Goal: Information Seeking & Learning: Find specific fact

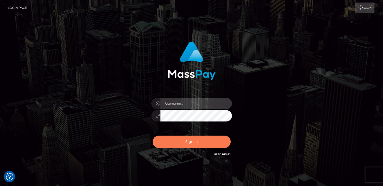
type input "nt.es"
click at [189, 138] on button "Sign in" at bounding box center [192, 141] width 78 height 12
type input "nt.es"
click at [189, 138] on button "Sign in" at bounding box center [192, 141] width 78 height 12
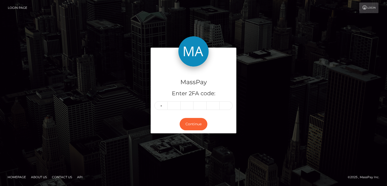
type input "1"
type input "7"
type input "3"
type input "9"
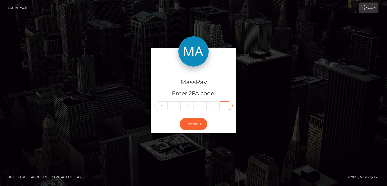
type input "0"
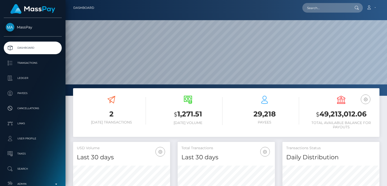
scroll to position [89, 97]
click at [335, 6] on input "text" at bounding box center [325, 8] width 47 height 10
paste input "sr017909@gmail.com"
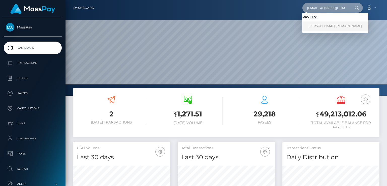
type input "sr017909@gmail.com"
click at [327, 28] on link "Stephanie Rodriguez Morales" at bounding box center [335, 25] width 66 height 9
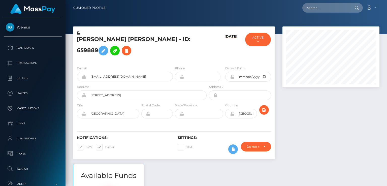
scroll to position [60, 97]
drag, startPoint x: 0, startPoint y: 0, endPoint x: 86, endPoint y: 40, distance: 94.4
click at [86, 40] on h5 "Stephanie Rodriguez Morales - ID: 659889" at bounding box center [140, 46] width 127 height 22
copy h5 "Stephanie"
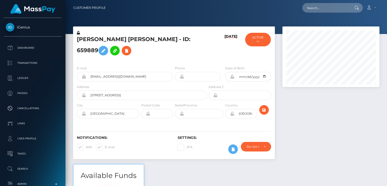
click at [146, 156] on div "Notifications: SMS E-mail Settings: 2FA" at bounding box center [174, 140] width 202 height 35
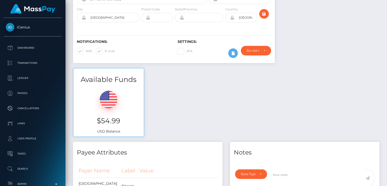
scroll to position [0, 0]
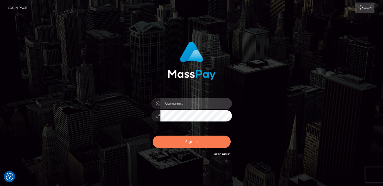
type input "nt.es"
click at [189, 141] on button "Sign in" at bounding box center [192, 141] width 78 height 12
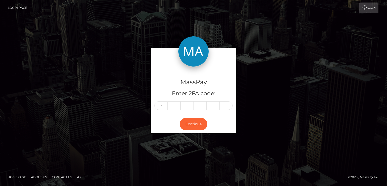
type input "3"
type input "7"
type input "0"
type input "1"
type input "8"
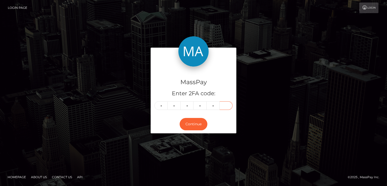
type input "0"
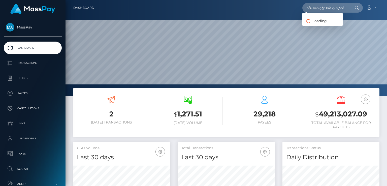
scroll to position [89, 97]
type input "Chào Mai, Cảm ơn bạn đã gửi video. Có vẻ như video không tải được bình thường—b…"
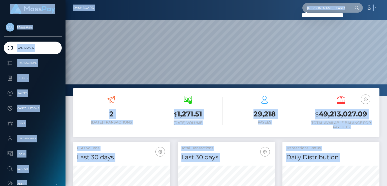
click at [339, 9] on input "Chào Mai, Cảm ơn bạn đã gửi video. Có vẻ như video không tải được bình thường—b…" at bounding box center [325, 8] width 47 height 10
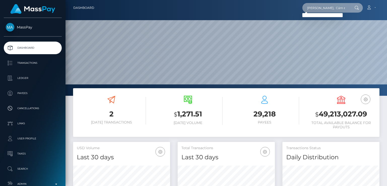
click at [339, 9] on input "Chào Mai, Cảm ơn bạn đã gửi video. Có vẻ như video không tải được bình thường—b…" at bounding box center [325, 8] width 47 height 10
paste input "roman.telemaque@yahoo.com"
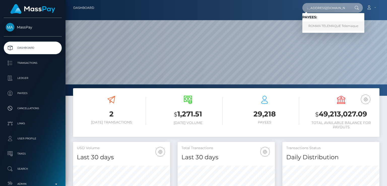
type input "roman.telemaque@yahoo.com"
click at [327, 26] on link "ROMAN TELEMAQUE Telemaque" at bounding box center [333, 25] width 62 height 9
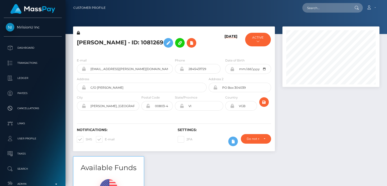
scroll to position [60, 97]
click at [91, 37] on h5 "ROMAN TELEMAQUE Telemaque - ID: 1081269" at bounding box center [140, 42] width 127 height 15
copy h5 "ROMAN"
click at [139, 149] on div "Notifications: SMS E-mail" at bounding box center [123, 138] width 101 height 21
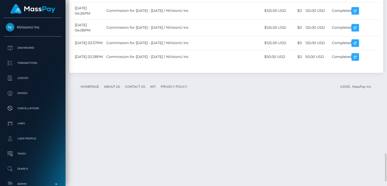
scroll to position [1006, 0]
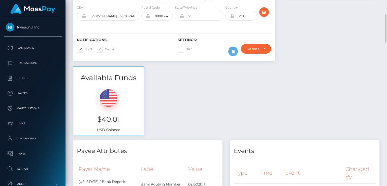
scroll to position [91, 0]
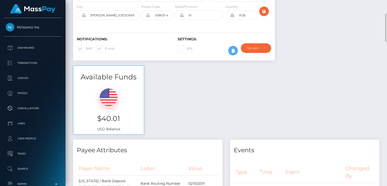
click at [109, 123] on h3 "$40.01" at bounding box center [108, 119] width 63 height 10
copy h3 "$40.01"
click at [185, 119] on div "Available Funds $40.01 USD Balance" at bounding box center [226, 102] width 314 height 74
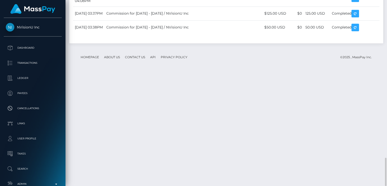
scroll to position [1034, 0]
drag, startPoint x: 95, startPoint y: 60, endPoint x: 75, endPoint y: 59, distance: 19.7
copy td "June 1, 2025"
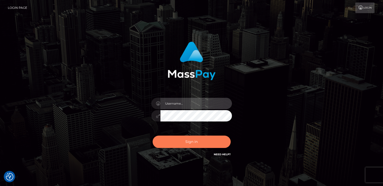
type input "[DOMAIN_NAME]"
click at [185, 138] on button "Sign in" at bounding box center [192, 141] width 78 height 12
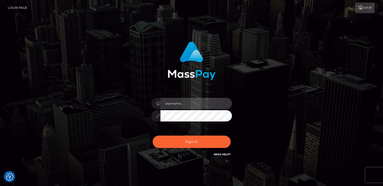
type input "nt.es"
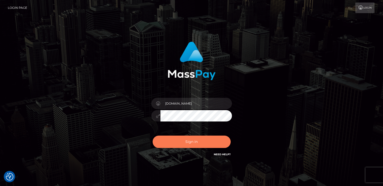
click at [185, 138] on button "Sign in" at bounding box center [192, 141] width 78 height 12
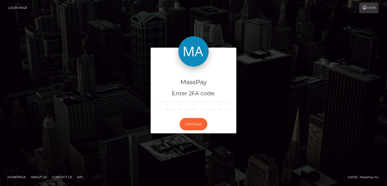
click at [162, 106] on input "text" at bounding box center [160, 105] width 13 height 9
type input "9"
type input "5"
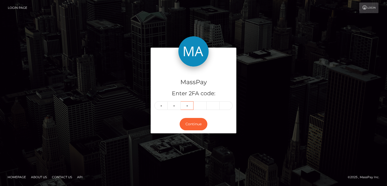
type input "1"
type input "9"
type input "0"
type input "5"
type input "6"
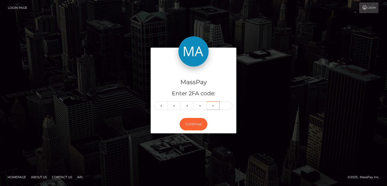
type input "3"
type input "7"
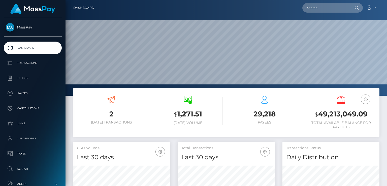
scroll to position [89, 97]
click at [338, 12] on input "text" at bounding box center [325, 8] width 47 height 10
paste input "[EMAIL_ADDRESS][DOMAIN_NAME]"
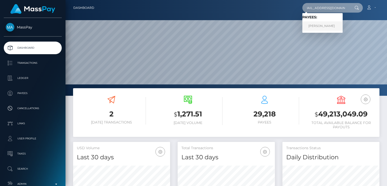
type input "[EMAIL_ADDRESS][DOMAIN_NAME]"
click at [331, 24] on link "Salah Berjawi" at bounding box center [322, 25] width 40 height 9
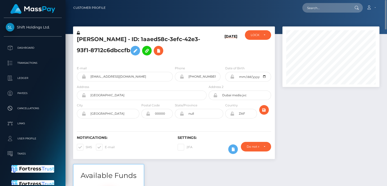
click at [88, 41] on h5 "[PERSON_NAME] - ID: 1aaed58c-3efc-42e3-93f1-8712c6dbccfb" at bounding box center [140, 46] width 127 height 22
click at [87, 39] on h5 "[PERSON_NAME] - ID: 1aaed58c-3efc-42e3-93f1-8712c6dbccfb" at bounding box center [140, 46] width 127 height 22
copy h5 "[PERSON_NAME]"
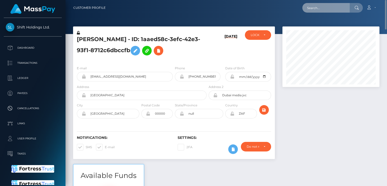
click at [338, 9] on input "text" at bounding box center [325, 8] width 47 height 10
paste input "[EMAIL_ADDRESS][DOMAIN_NAME]"
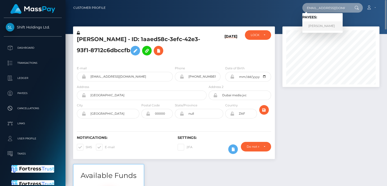
type input "[EMAIL_ADDRESS][DOMAIN_NAME]"
click at [335, 25] on link "[PERSON_NAME]" at bounding box center [322, 25] width 40 height 9
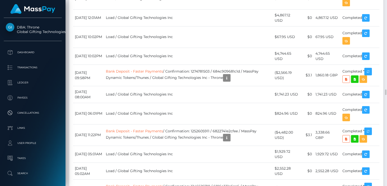
scroll to position [3261, 0]
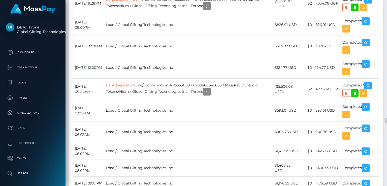
scroll to position [60, 97]
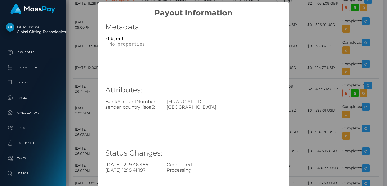
click at [184, 102] on div "GB58HLFX11643605377761" at bounding box center [224, 102] width 122 height 6
copy div "GB58HLFX11643605377761"
click at [284, 98] on div "Metadata: Object Attributes: BankAccountNumber: GB58HLFX11643605377761 sender_c…" at bounding box center [193, 114] width 191 height 195
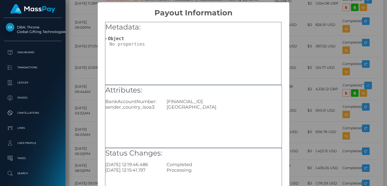
click at [297, 85] on div "× Payout Information Metadata: Object Attributes: BankAccountNumber: GB58HLFX11…" at bounding box center [193, 93] width 387 height 186
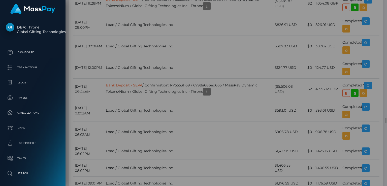
scroll to position [0, 0]
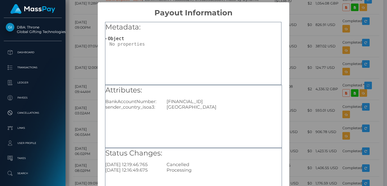
click at [304, 76] on div "× Payout Information Metadata: Object Attributes: BankAccountNumber: GB58HLFX11…" at bounding box center [193, 93] width 387 height 186
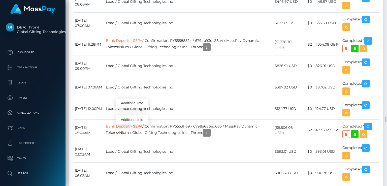
scroll to position [60, 97]
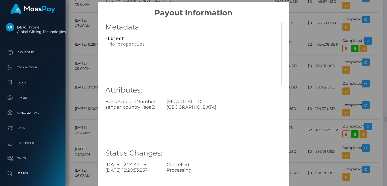
scroll to position [0, 0]
click at [303, 38] on div "× Payout Information Metadata: Object Attributes: BankAccountNumber: GB58HLFX11…" at bounding box center [193, 93] width 387 height 186
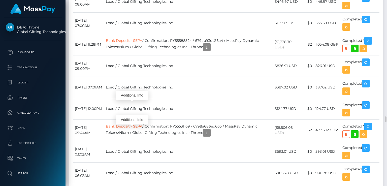
scroll to position [60, 97]
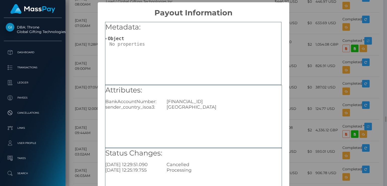
scroll to position [0, 0]
click at [296, 32] on div "× Payout Information Metadata: Object Attributes: BankAccountNumber: GB58HLFX11…" at bounding box center [193, 93] width 387 height 186
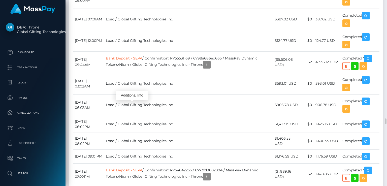
scroll to position [60, 97]
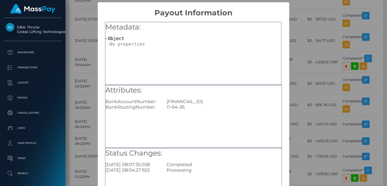
click at [306, 99] on div "× Payout Information Metadata: Object Attributes: BankAccountNumber: GB58HLFX11…" at bounding box center [193, 93] width 387 height 186
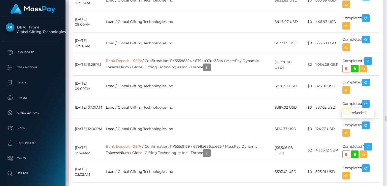
copy tr "$2.59"
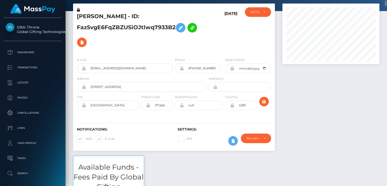
scroll to position [24, 0]
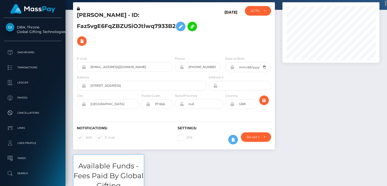
click at [83, 16] on h5 "ANNA MARIAN HUXFORD - ID: Faz5vgE6FqZBZUSiOJtlwq7933B2" at bounding box center [140, 29] width 127 height 37
copy h5 "ANNA"
click at [139, 137] on div "Notifications: SMS E-mail" at bounding box center [123, 136] width 101 height 21
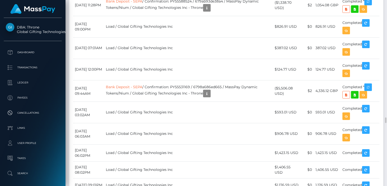
scroll to position [60, 97]
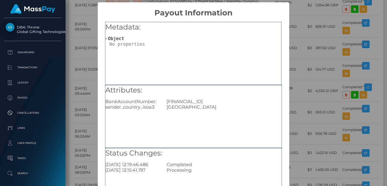
click at [86, 124] on div "× Payout Information Metadata: Object Attributes: BankAccountNumber: GB58HLFX11…" at bounding box center [193, 93] width 387 height 186
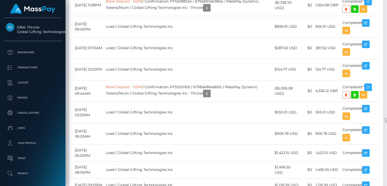
drag, startPoint x: 229, startPoint y: 134, endPoint x: 211, endPoint y: 138, distance: 18.3
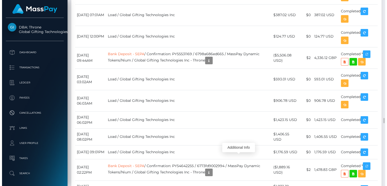
scroll to position [251712, 251677]
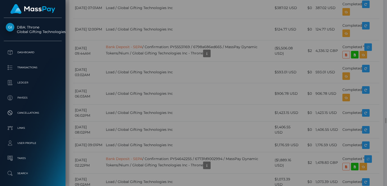
scroll to position [60, 97]
click at [235, 157] on div "Status Changes: 2025-08-27 08:07:35.038 Completed 2025-08-27 08:04:27.923 Proce…" at bounding box center [193, 160] width 176 height 25
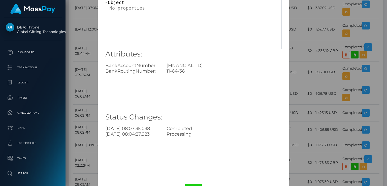
scroll to position [36, 0]
click at [287, 127] on div "Metadata: Object Attributes: BankAccountNumber: GB58HLFX11643605377761 BankRout…" at bounding box center [193, 78] width 191 height 195
click at [295, 127] on div "× Payout Information Metadata: Object Attributes: BankAccountNumber: GB58HLFX11…" at bounding box center [193, 93] width 387 height 186
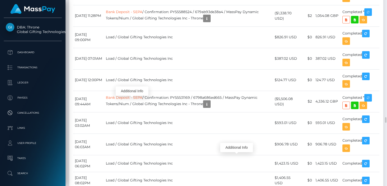
scroll to position [60, 97]
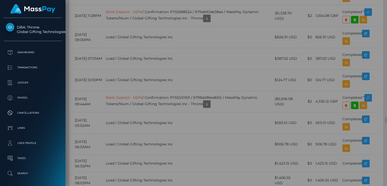
scroll to position [0, 0]
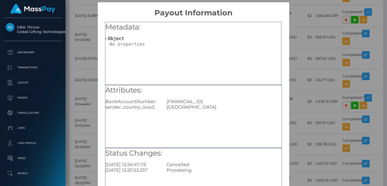
click at [91, 69] on div "× Payout Information Metadata: Object Attributes: BankAccountNumber: GB58HLFX11…" at bounding box center [193, 93] width 387 height 186
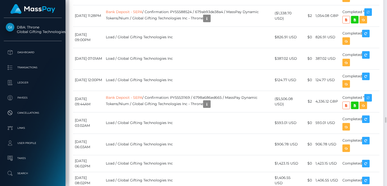
scroll to position [60, 97]
drag, startPoint x: 175, startPoint y: 19, endPoint x: 248, endPoint y: 20, distance: 73.0
copy td "Confirmation: IZHbsZ48S0mLwOKffW1izQ"
drag, startPoint x: 249, startPoint y: 46, endPoint x: 175, endPoint y: 46, distance: 73.5
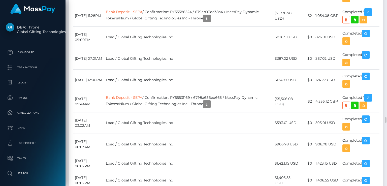
copy td "Confirmation: I0lxu0IqTHWXlBkM4xmF8Q"
drag, startPoint x: 246, startPoint y: 69, endPoint x: 175, endPoint y: 70, distance: 70.5
copy td "Confirmation: TVdTadtPRretnwwaRaIJIQ"
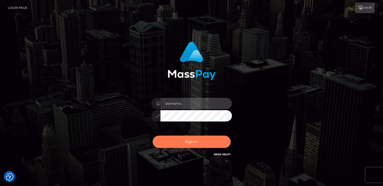
type input "nt.es"
click at [202, 147] on button "Sign in" at bounding box center [192, 141] width 78 height 12
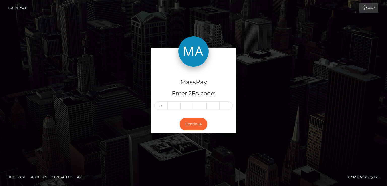
type input "7"
type input "0"
type input "3"
type input "8"
type input "3"
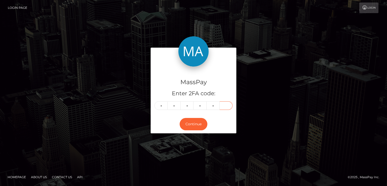
type input "2"
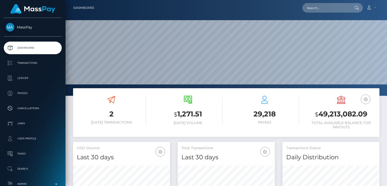
scroll to position [89, 97]
click at [323, 9] on input "text" at bounding box center [325, 8] width 47 height 10
paste input "[EMAIL_ADDRESS][DOMAIN_NAME]"
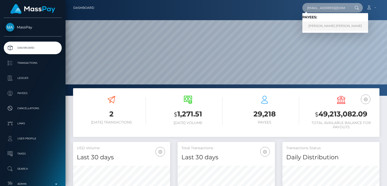
type input "[EMAIL_ADDRESS][DOMAIN_NAME]"
click at [331, 25] on link "[PERSON_NAME] [PERSON_NAME]" at bounding box center [335, 25] width 66 height 9
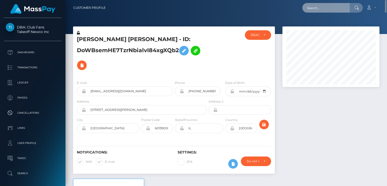
click at [326, 11] on input "text" at bounding box center [325, 8] width 47 height 10
paste input "[EMAIL_ADDRESS][DOMAIN_NAME]"
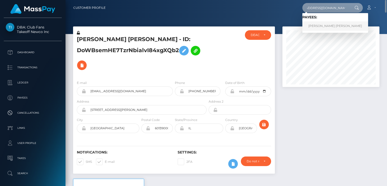
type input "[EMAIL_ADDRESS][DOMAIN_NAME]"
click at [333, 23] on link "RENEE FAITH SAUNDERS" at bounding box center [335, 25] width 66 height 9
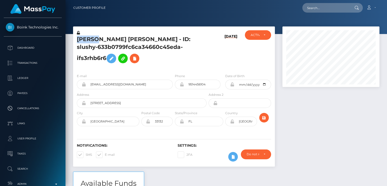
scroll to position [60, 97]
click at [141, 157] on div "Notifications: SMS E-mail" at bounding box center [123, 153] width 101 height 21
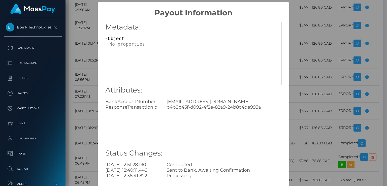
click at [313, 35] on div "× Payout Information Metadata: Object Attributes: BankAccountNumber: [EMAIL_ADD…" at bounding box center [193, 93] width 387 height 186
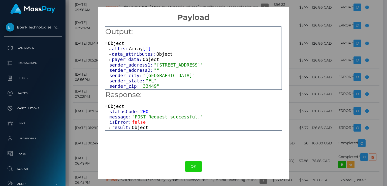
click at [108, 129] on div "statusCode: 200 message: "POST Request successful." isError: false result: Obje…" at bounding box center [193, 119] width 176 height 21
click at [112, 126] on span "result:" at bounding box center [122, 127] width 20 height 5
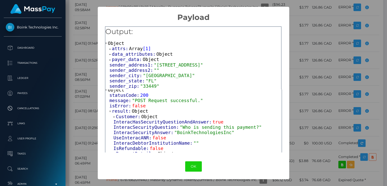
scroll to position [17, 0]
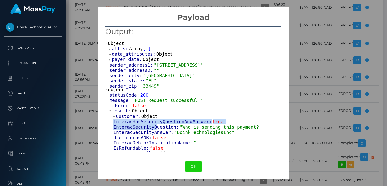
drag, startPoint x: 114, startPoint y: 123, endPoint x: 153, endPoint y: 127, distance: 39.2
click at [153, 127] on div "Customer: Object InteracHasSecurityQuestionAndAnswer: true InteracSecurityQuest…" at bounding box center [195, 178] width 172 height 128
click at [144, 127] on span "InteracSecurityQuestion:" at bounding box center [146, 126] width 66 height 5
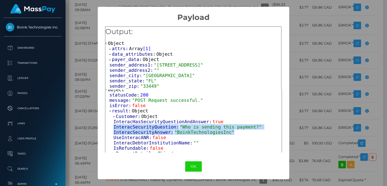
drag, startPoint x: 114, startPoint y: 128, endPoint x: 240, endPoint y: 131, distance: 126.2
click at [240, 131] on div "Customer: Object InteracHasSecurityQuestionAndAnswer: true InteracSecurityQuest…" at bounding box center [195, 178] width 172 height 128
copy div "InteracSecurityQuestion: "Who is sending this payment?" InteracSecurityAnswer: …"
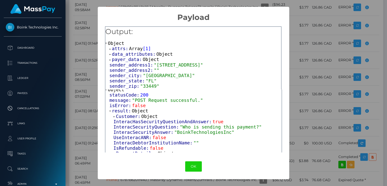
click at [305, 46] on div "× Payload Output: Object attrs: Array [ 1 ] data_attributes: Object payer_data:…" at bounding box center [193, 93] width 387 height 186
click at [196, 166] on button "OK" at bounding box center [193, 166] width 17 height 10
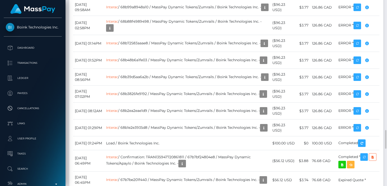
scroll to position [60, 97]
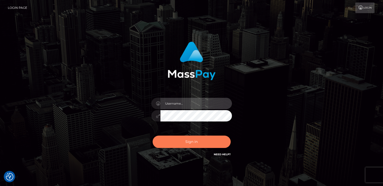
type input "[DOMAIN_NAME]"
click at [176, 139] on button "Sign in" at bounding box center [192, 141] width 78 height 12
type input "[DOMAIN_NAME]"
click at [176, 139] on button "Sign in" at bounding box center [192, 141] width 78 height 12
click at [176, 139] on div "0cAFcWeA6FkU4wjtvmpSsA_uQUh9f2czbMBDFiUFHm3yrPOj6mnEbrsHT8hwtHUGRNTcfRD-fNQPgRF…" at bounding box center [192, 143] width 88 height 22
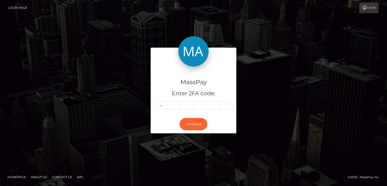
type input "1"
type input "4"
type input "6"
type input "3"
type input "6"
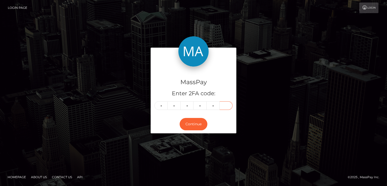
type input "9"
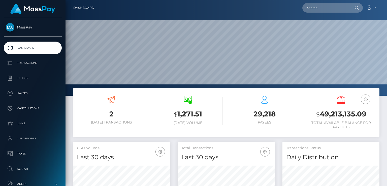
scroll to position [89, 97]
click at [343, 9] on input "text" at bounding box center [325, 8] width 47 height 10
paste input "[EMAIL_ADDRESS][DOMAIN_NAME]"
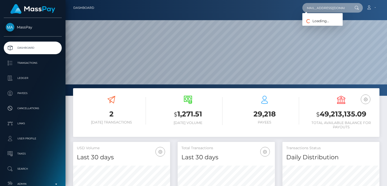
type input "valesinque477@gmail.com"
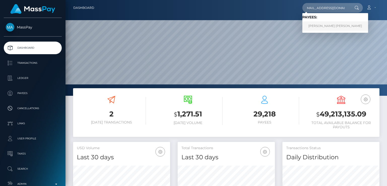
scroll to position [0, 0]
click at [337, 22] on link "JUANA VALENTI TALERO RUSINQUE" at bounding box center [335, 25] width 66 height 9
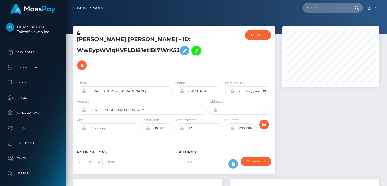
scroll to position [60, 97]
click at [79, 64] on icon at bounding box center [82, 65] width 6 height 6
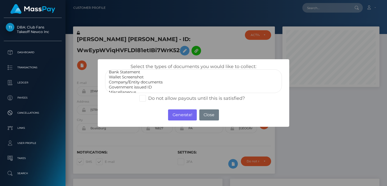
scroll to position [10, 0]
select select "Government issued ID"
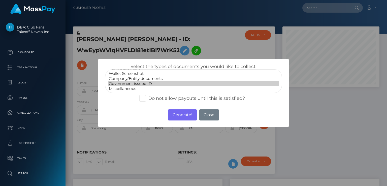
click at [131, 84] on option "Government issued ID" at bounding box center [193, 83] width 170 height 5
click at [187, 115] on button "Generate!" at bounding box center [182, 114] width 28 height 11
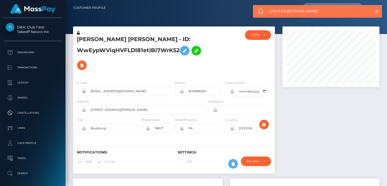
click at [250, 71] on div "ACTIVE DEACTIVE CLOSED ACTIVE" at bounding box center [257, 53] width 33 height 46
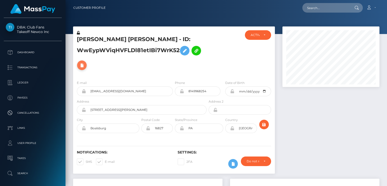
click at [80, 66] on icon at bounding box center [82, 65] width 6 height 6
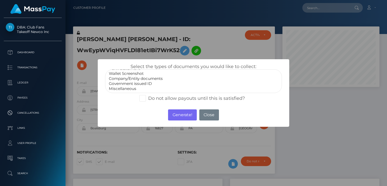
select select "Government issued ID"
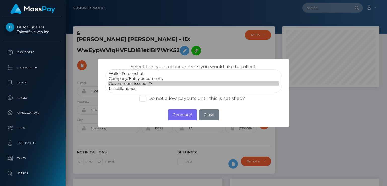
click at [134, 85] on option "Government issued ID" at bounding box center [193, 83] width 170 height 5
click at [182, 118] on button "Generate!" at bounding box center [182, 114] width 28 height 11
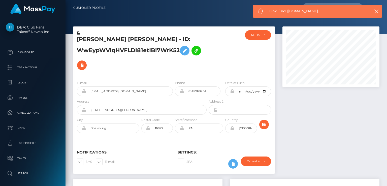
click at [305, 12] on span "Link: [URL][DOMAIN_NAME]" at bounding box center [317, 11] width 96 height 5
copy span "Link: https://l.maspay.io/LllNJ"
click at [210, 20] on div at bounding box center [225, 17] width 321 height 34
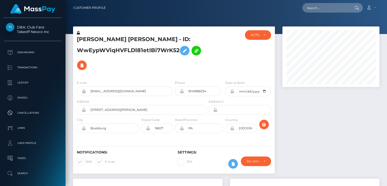
click at [86, 42] on h5 "JUANA VALENTI TALERO RUSINQUE - ID: WwEypWViqHVFLDl81etIBi7WrK52" at bounding box center [140, 53] width 127 height 37
copy h5 "JUANA"
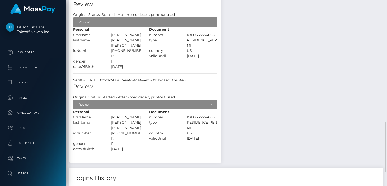
scroll to position [0, 0]
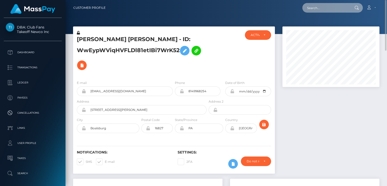
click at [324, 4] on input "text" at bounding box center [325, 8] width 47 height 10
paste input "frankss723@gmail.com"
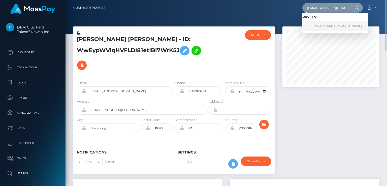
type input "frankss723@gmail.com"
click at [315, 27] on link "Samantha Joelene Franks" at bounding box center [335, 25] width 66 height 9
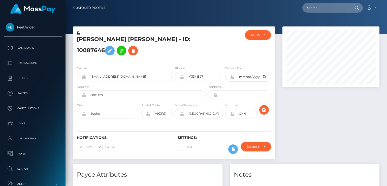
scroll to position [60, 97]
click at [94, 41] on h5 "[PERSON_NAME] [PERSON_NAME] - ID: 10087646" at bounding box center [140, 46] width 127 height 22
copy h5 "[PERSON_NAME]"
